Goal: Information Seeking & Learning: Learn about a topic

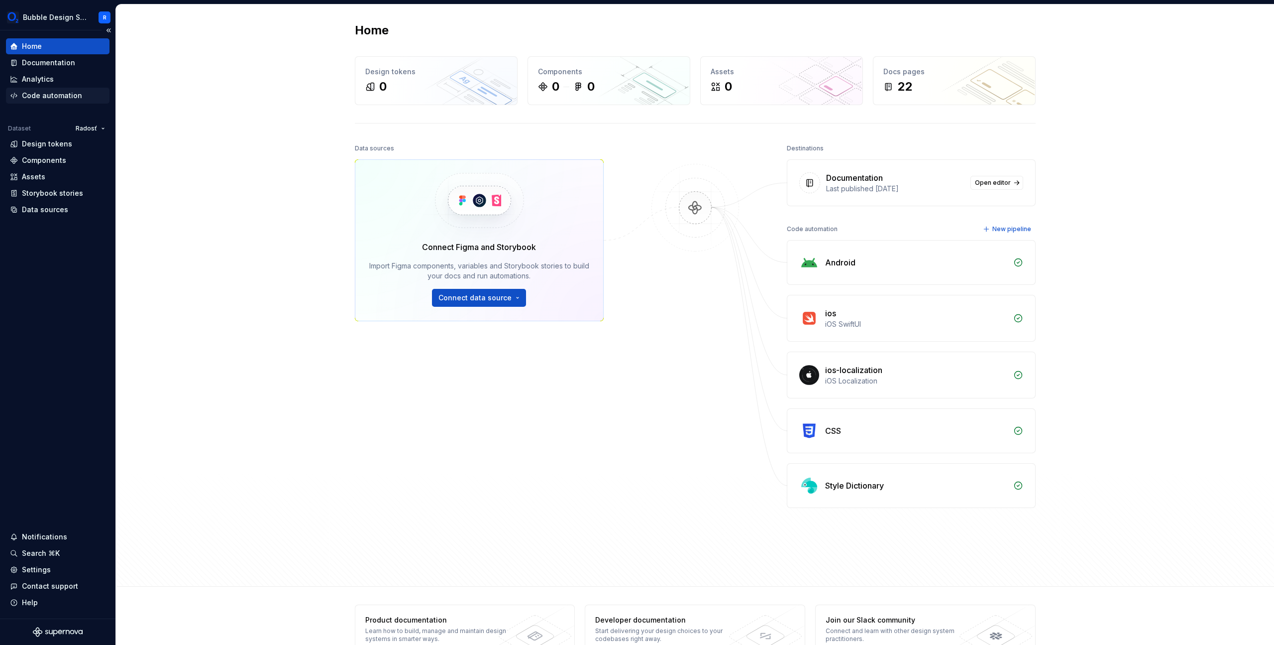
click at [53, 99] on div "Code automation" at bounding box center [52, 96] width 60 height 10
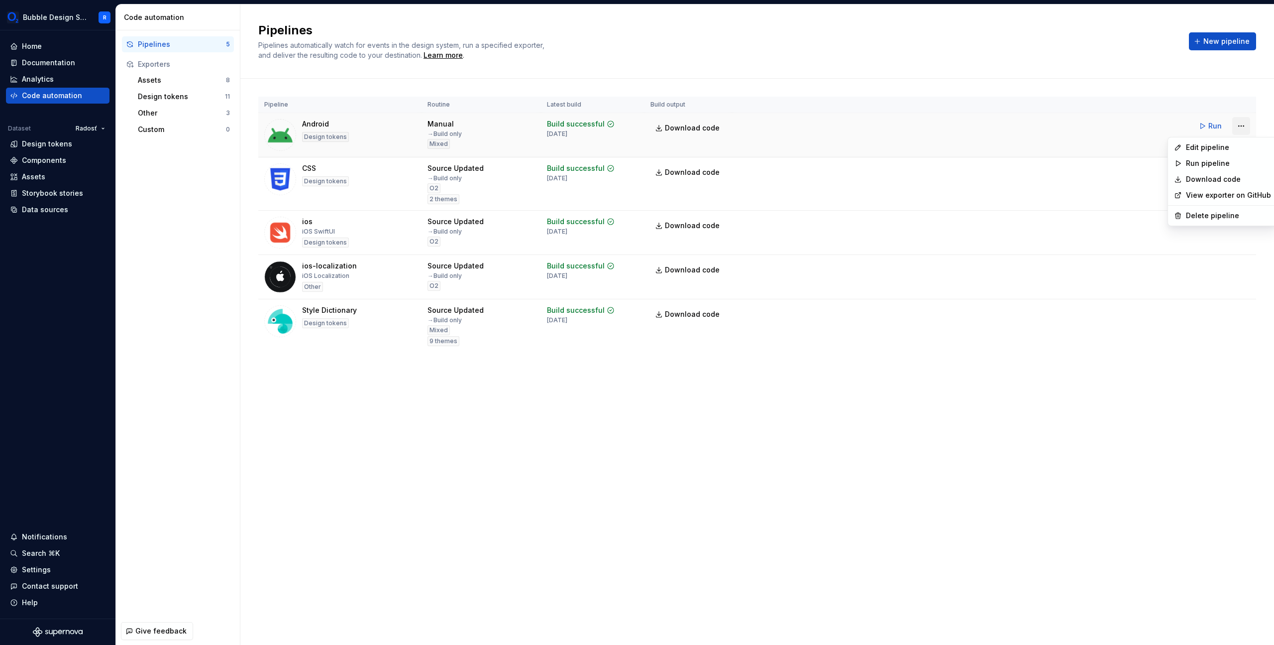
click at [1237, 130] on html "Bubble Design System R Home Documentation Analytics Code automation Dataset Rad…" at bounding box center [637, 322] width 1274 height 645
click at [1236, 150] on div "Edit pipeline" at bounding box center [1228, 147] width 85 height 10
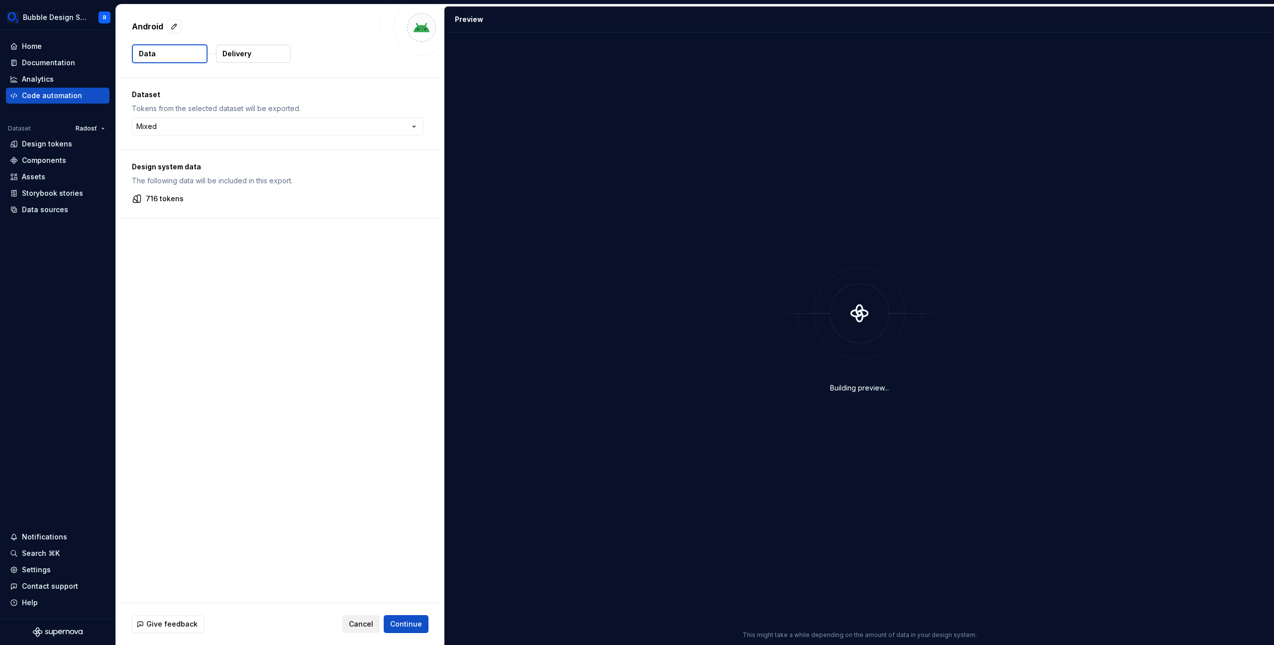
click at [368, 624] on span "Cancel" at bounding box center [361, 624] width 24 height 10
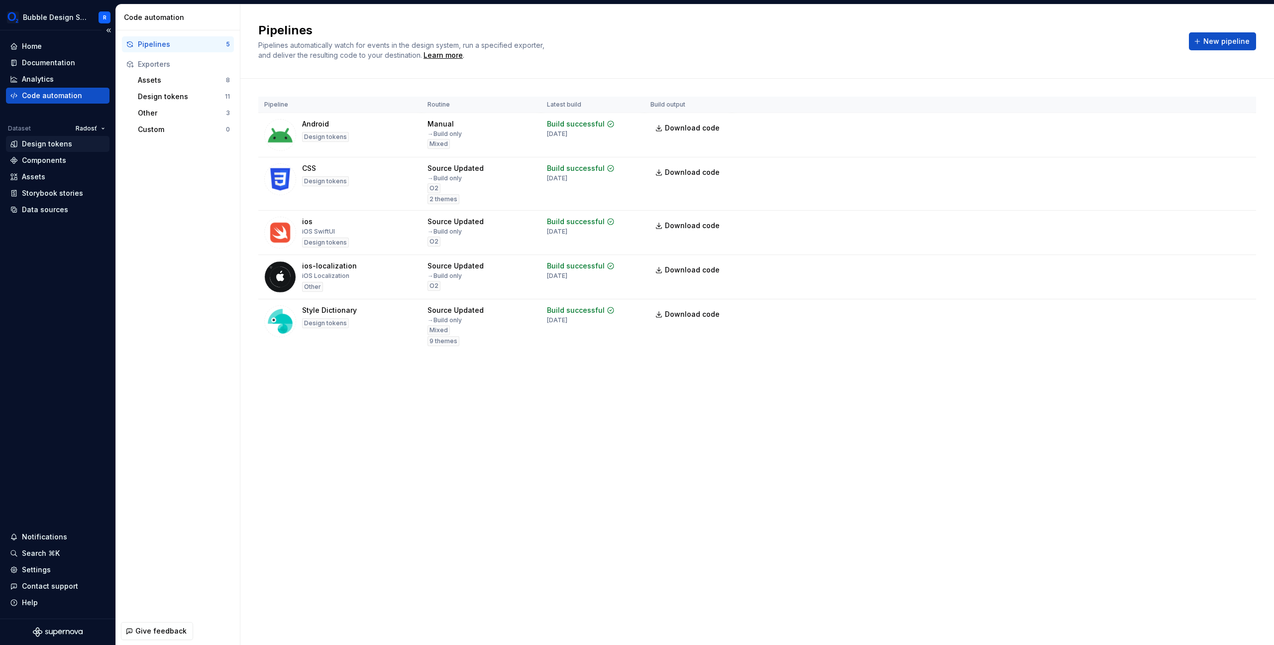
click at [37, 147] on div "Design tokens" at bounding box center [47, 144] width 50 height 10
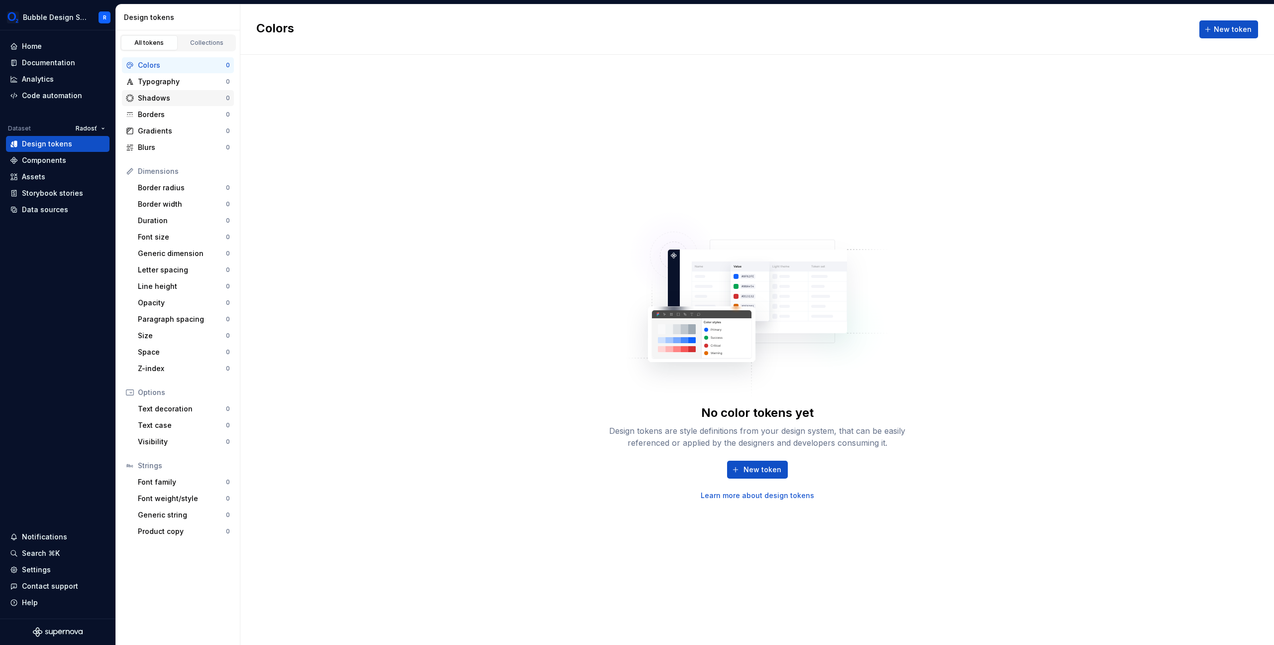
click at [127, 96] on icon at bounding box center [130, 98] width 8 height 8
click at [72, 164] on div "Components" at bounding box center [58, 160] width 96 height 10
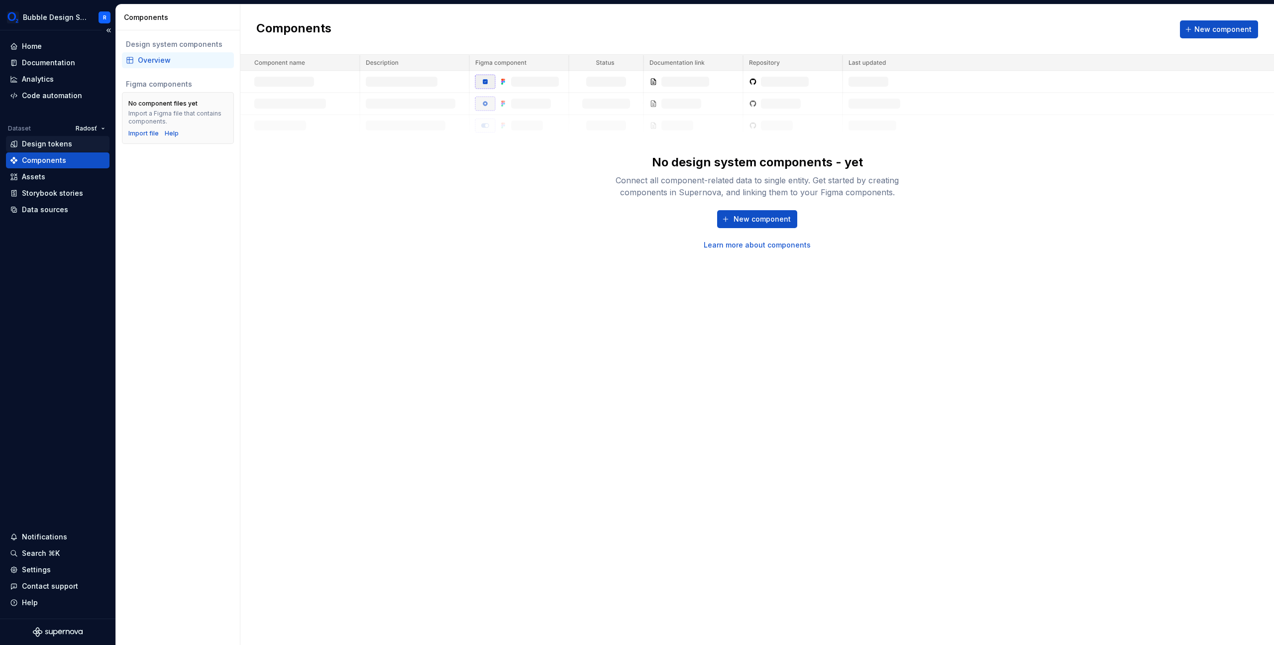
click at [77, 138] on div "Design tokens" at bounding box center [58, 144] width 104 height 16
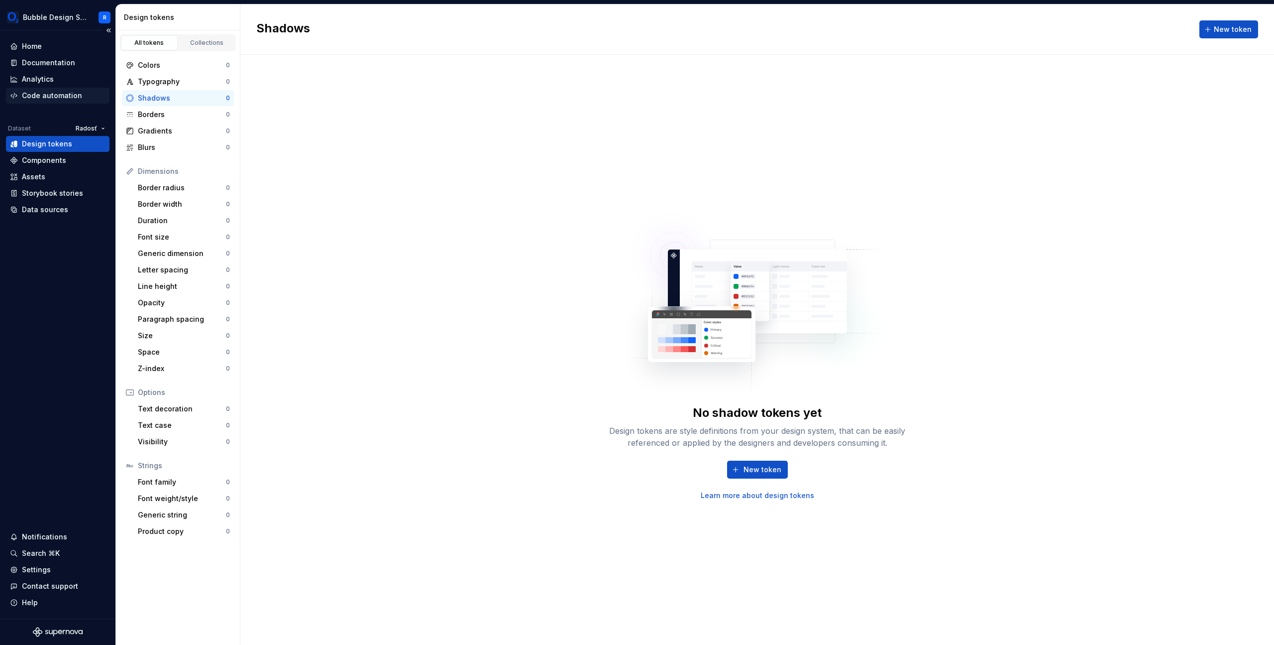
click at [77, 91] on div "Code automation" at bounding box center [52, 96] width 60 height 10
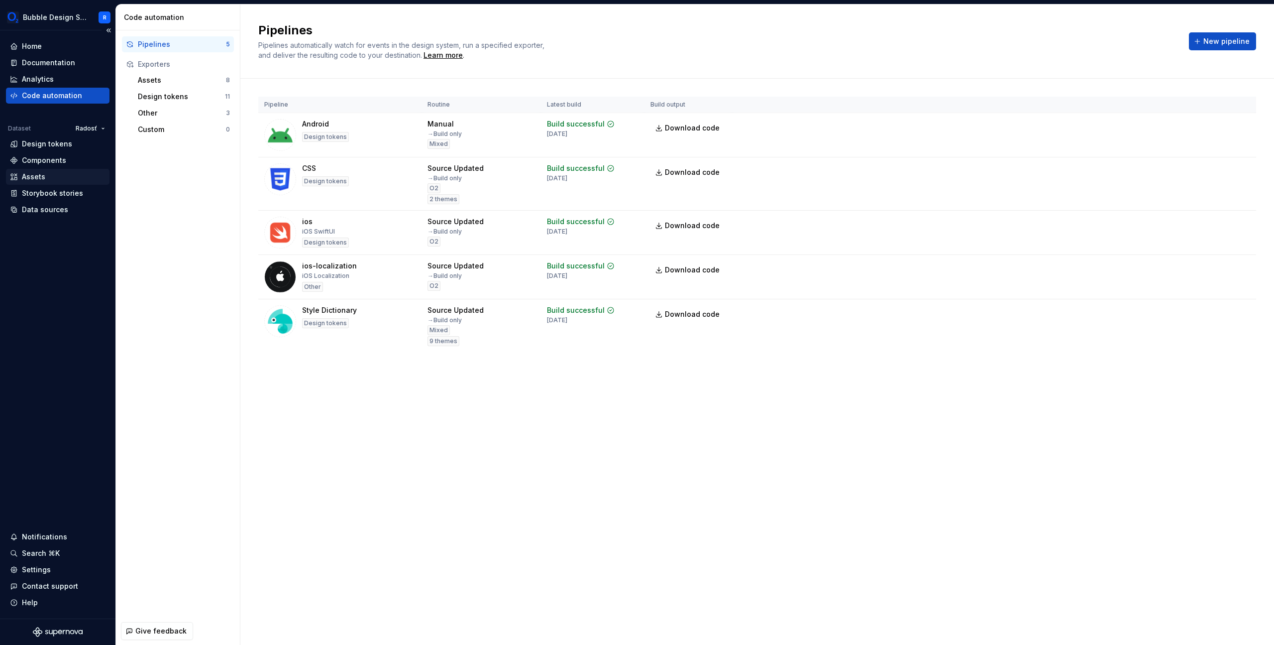
click at [54, 178] on div "Assets" at bounding box center [58, 177] width 96 height 10
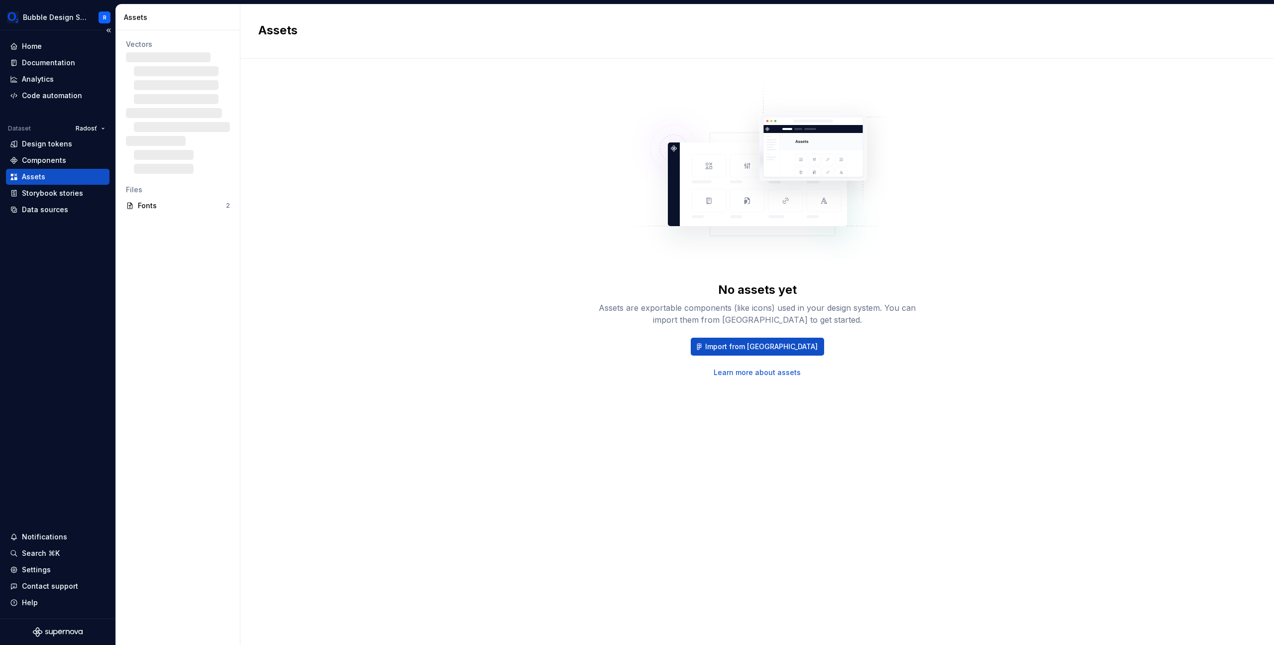
click at [54, 178] on div "Assets" at bounding box center [58, 177] width 96 height 10
click at [67, 94] on div "Code automation" at bounding box center [52, 96] width 60 height 10
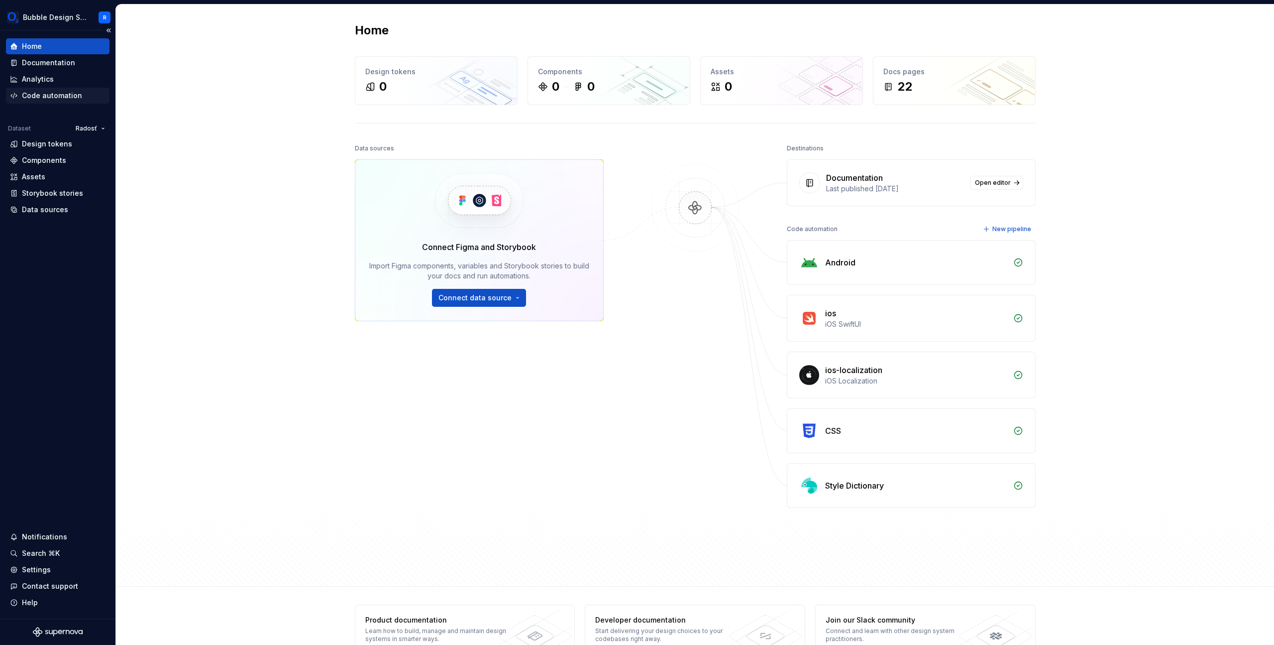
click at [58, 90] on div "Code automation" at bounding box center [58, 96] width 104 height 16
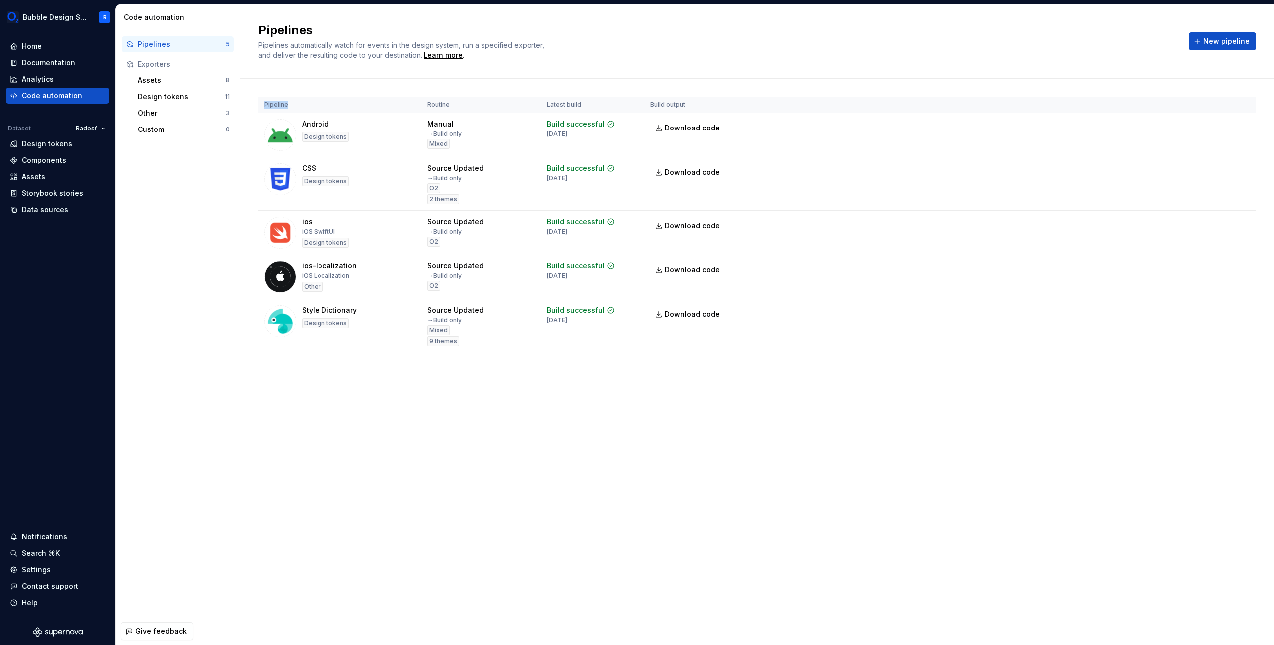
drag, startPoint x: 378, startPoint y: 101, endPoint x: 578, endPoint y: 356, distance: 324.4
click at [578, 356] on div "Pipeline Routine Latest build Build output Android Design tokens Manual → Build…" at bounding box center [757, 234] width 998 height 311
click at [599, 396] on div "Pipelines Pipelines automatically watch for events in the design system, run a …" at bounding box center [757, 324] width 1034 height 640
click at [738, 462] on div "Pipelines Pipelines automatically watch for events in the design system, run a …" at bounding box center [757, 324] width 1034 height 640
click at [607, 450] on div "Pipelines Pipelines automatically watch for events in the design system, run a …" at bounding box center [757, 324] width 1034 height 640
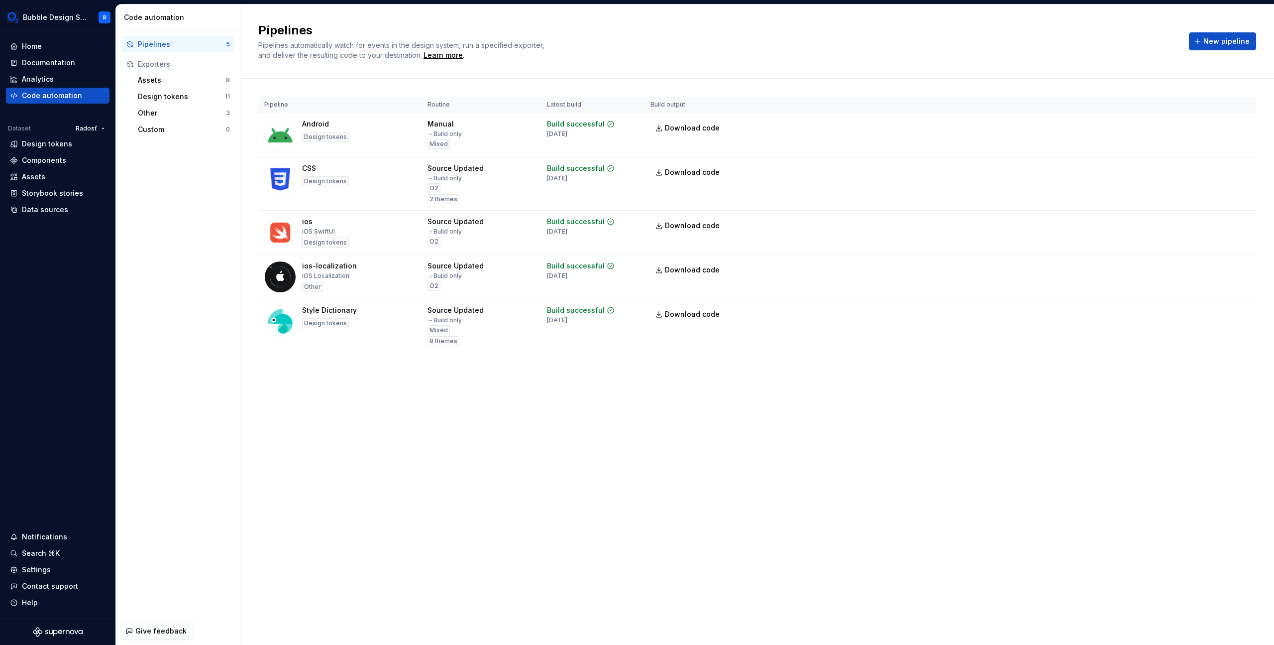
click at [955, 594] on div "Pipelines Pipelines automatically watch for events in the design system, run a …" at bounding box center [757, 324] width 1034 height 640
click at [1258, 625] on button "button" at bounding box center [1253, 623] width 13 height 14
click at [329, 137] on div "Design tokens" at bounding box center [325, 137] width 47 height 10
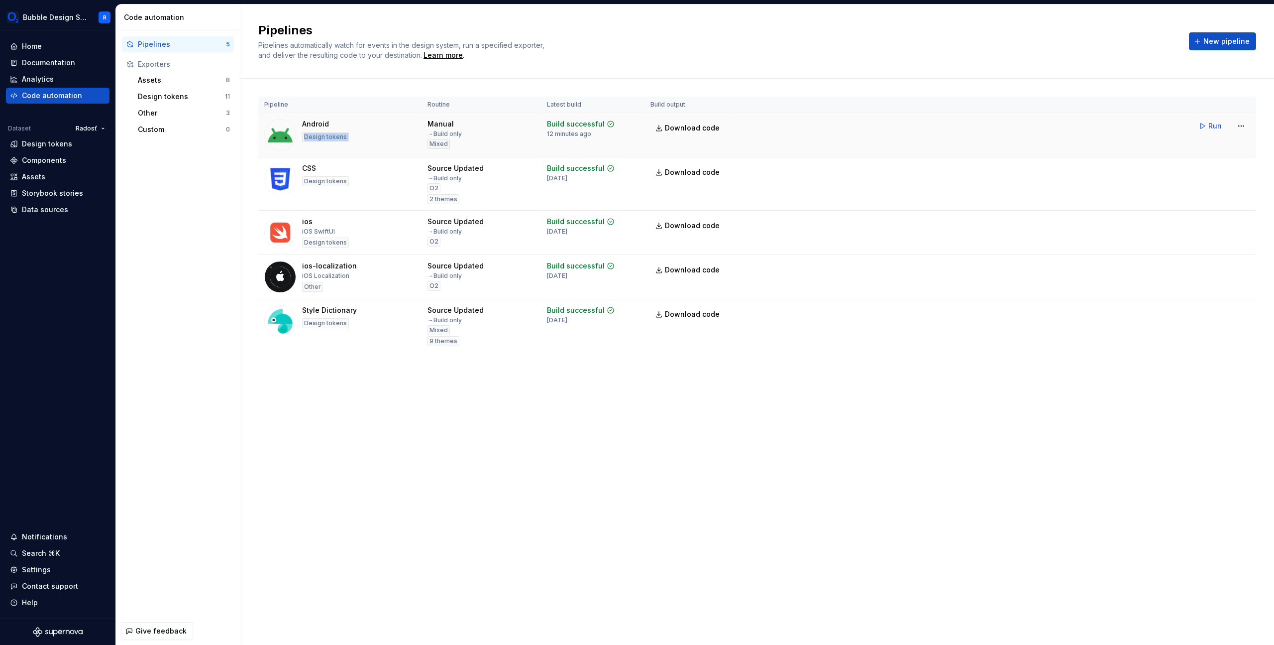
click at [359, 139] on div "Android Design tokens" at bounding box center [339, 135] width 151 height 32
click at [67, 144] on div "Design tokens" at bounding box center [47, 144] width 50 height 10
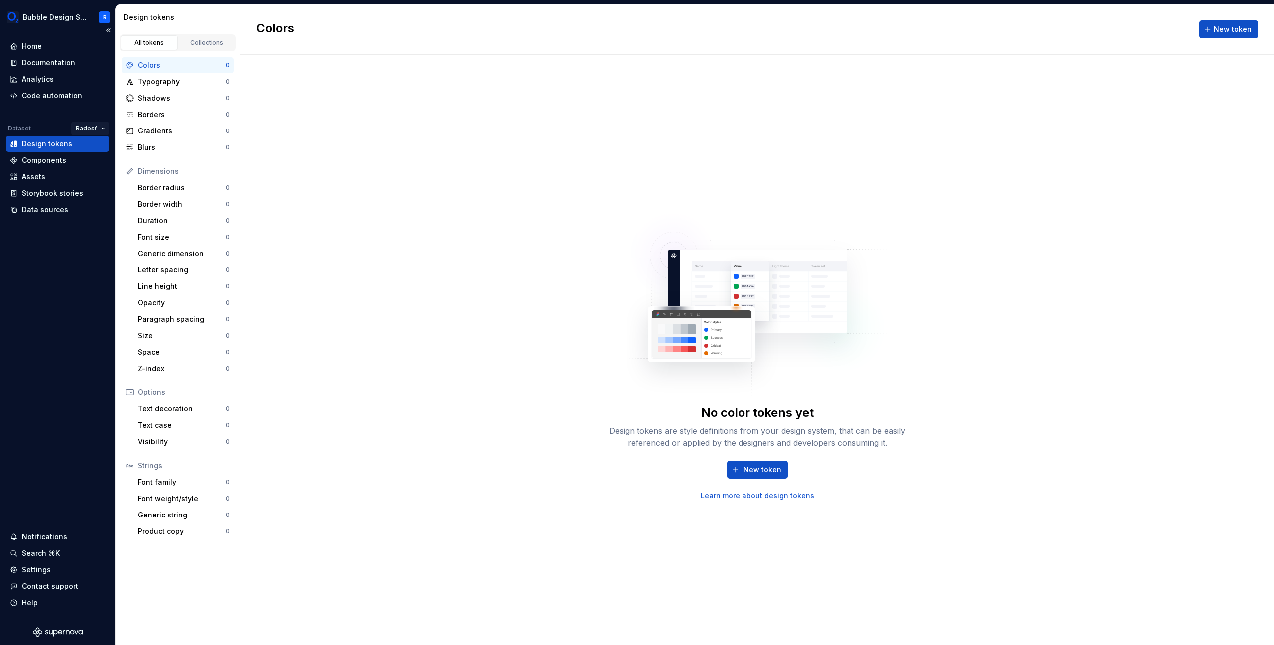
click at [90, 126] on html "Bubble Design System R Home Documentation Analytics Code automation Dataset Rad…" at bounding box center [637, 322] width 1274 height 645
click at [107, 153] on div "Mixed" at bounding box center [117, 148] width 85 height 16
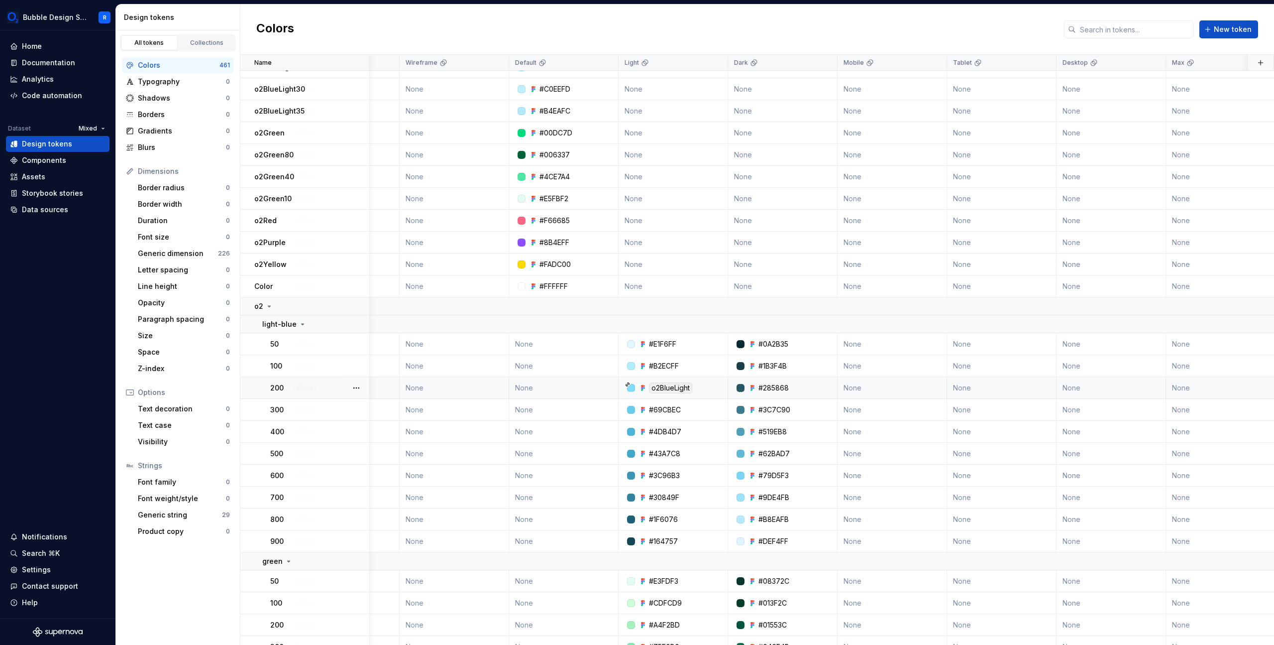
scroll to position [277, 0]
